Goal: Check status: Check status

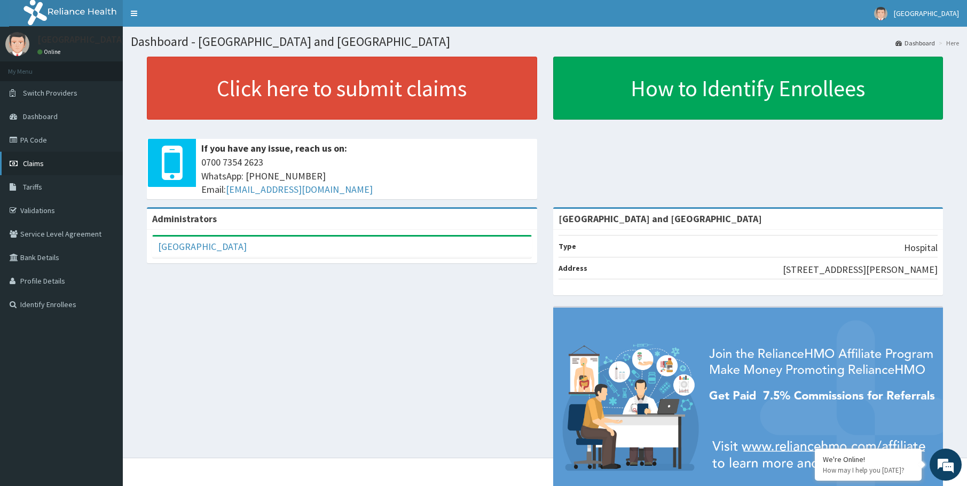
click at [40, 159] on span "Claims" at bounding box center [33, 164] width 21 height 10
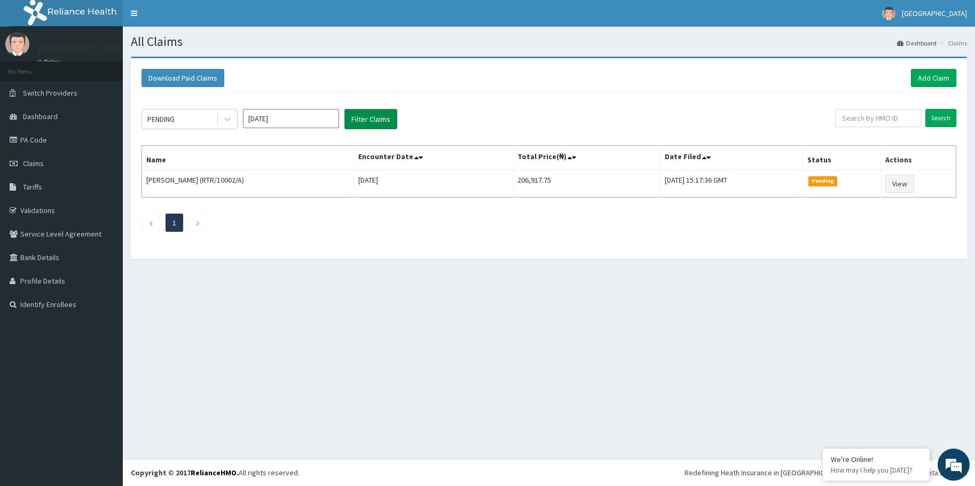
click at [385, 120] on button "Filter Claims" at bounding box center [370, 119] width 53 height 20
click at [227, 117] on icon at bounding box center [227, 119] width 11 height 11
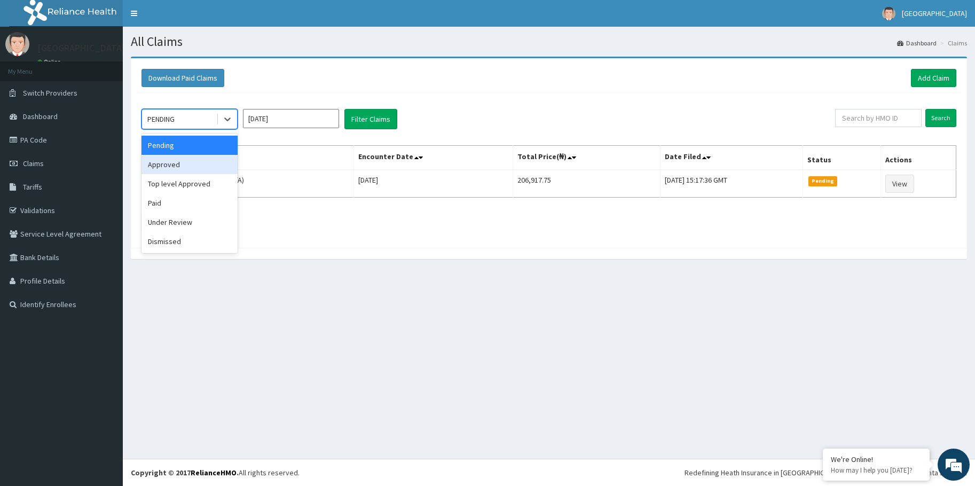
click at [174, 161] on div "Approved" at bounding box center [189, 164] width 96 height 19
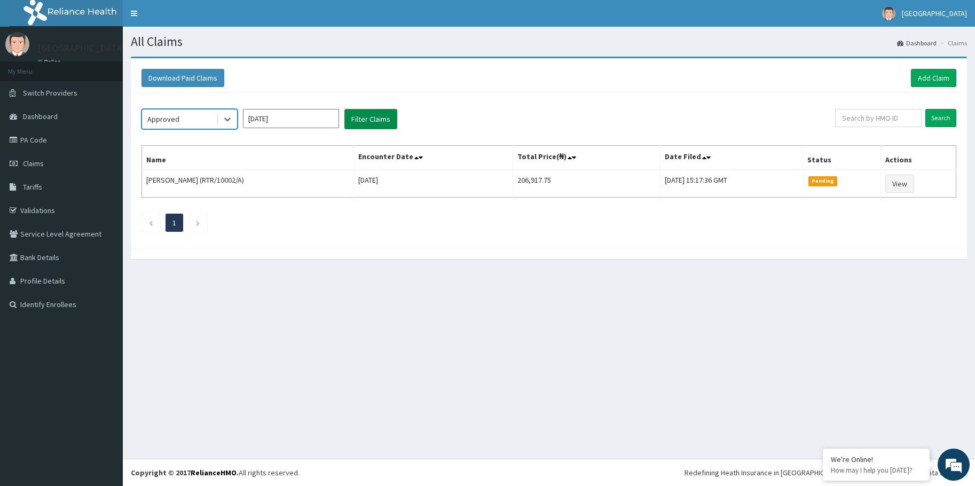
click at [374, 118] on button "Filter Claims" at bounding box center [370, 119] width 53 height 20
